Goal: Information Seeking & Learning: Learn about a topic

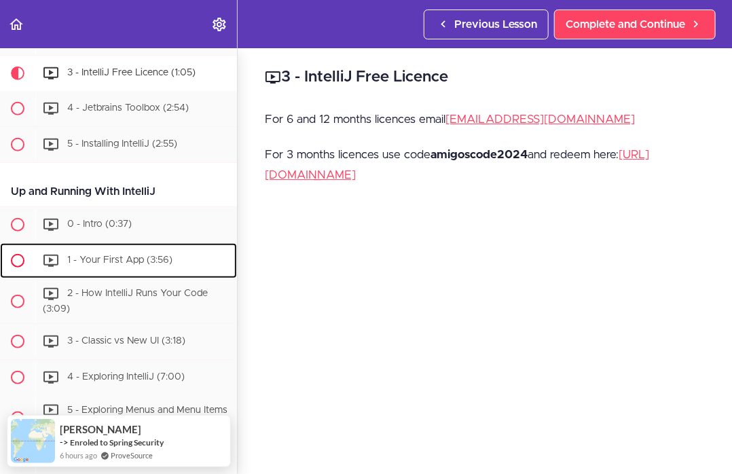
click at [145, 274] on link "1 - Your First App (3:56)" at bounding box center [118, 260] width 237 height 35
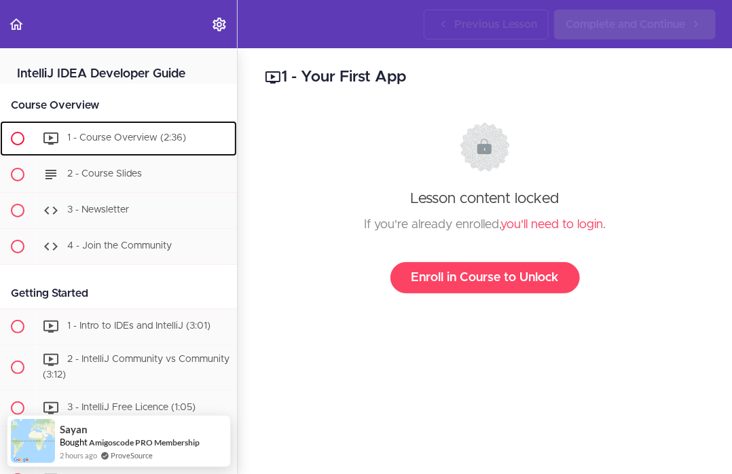
click at [141, 146] on div "1 - Course Overview (2:36)" at bounding box center [136, 139] width 202 height 30
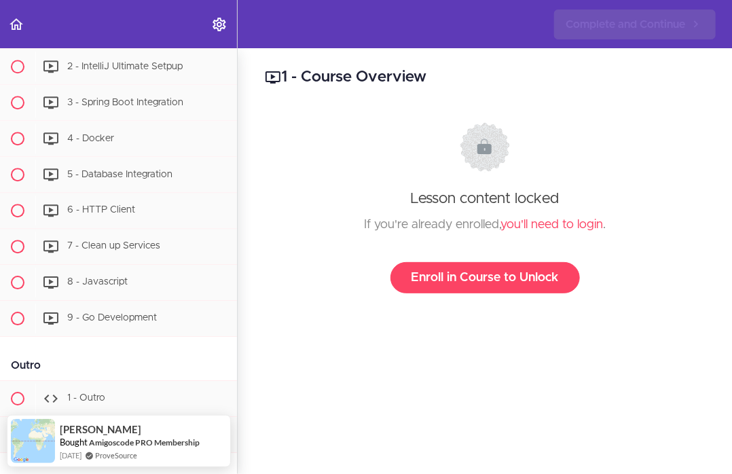
scroll to position [6995, 0]
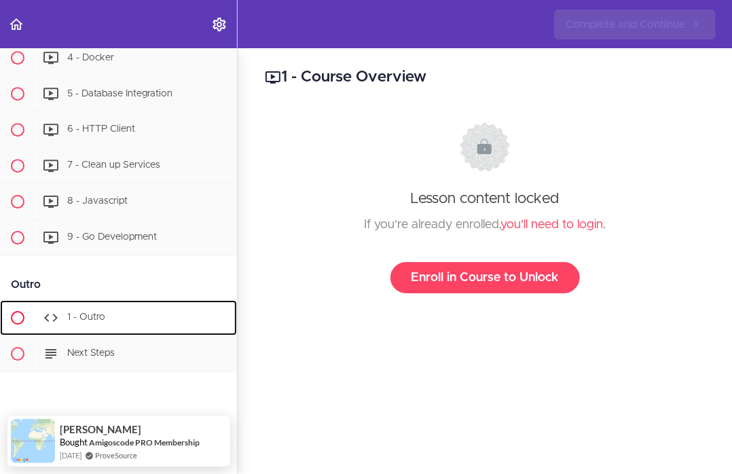
click at [116, 305] on div "1 - Outro" at bounding box center [136, 318] width 202 height 30
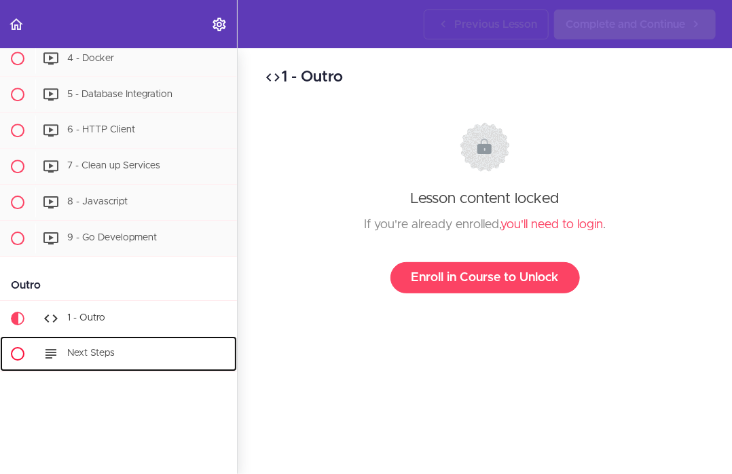
click at [117, 344] on div "Next Steps" at bounding box center [136, 354] width 202 height 30
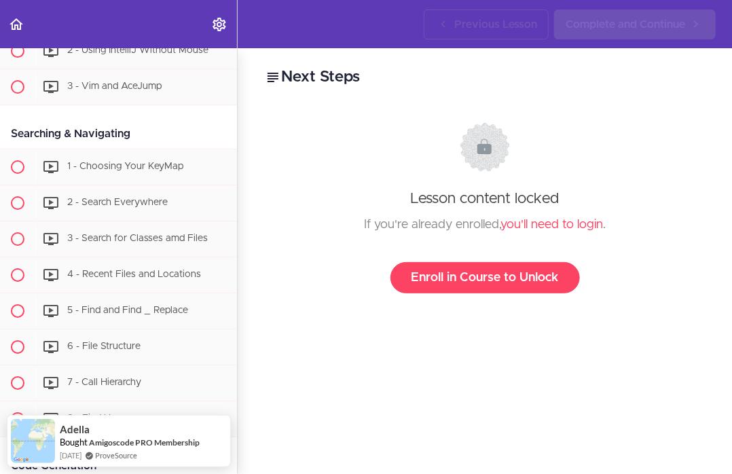
scroll to position [5282, 0]
